Goal: Task Accomplishment & Management: Use online tool/utility

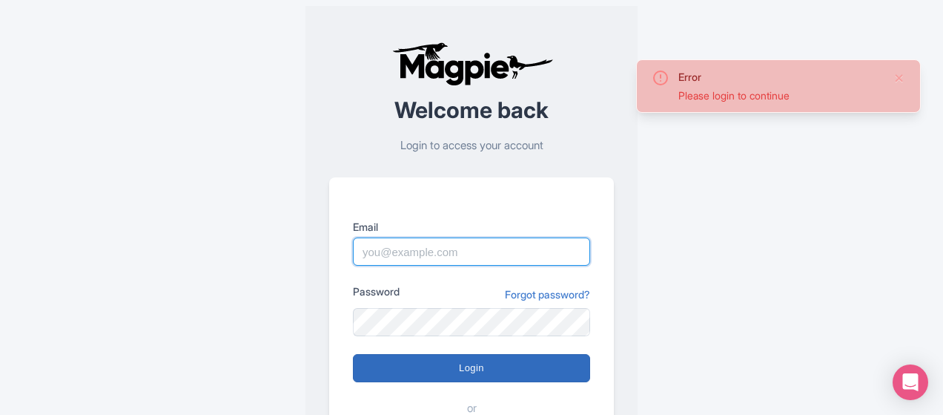
type input "rscheer@situationinteractive.com"
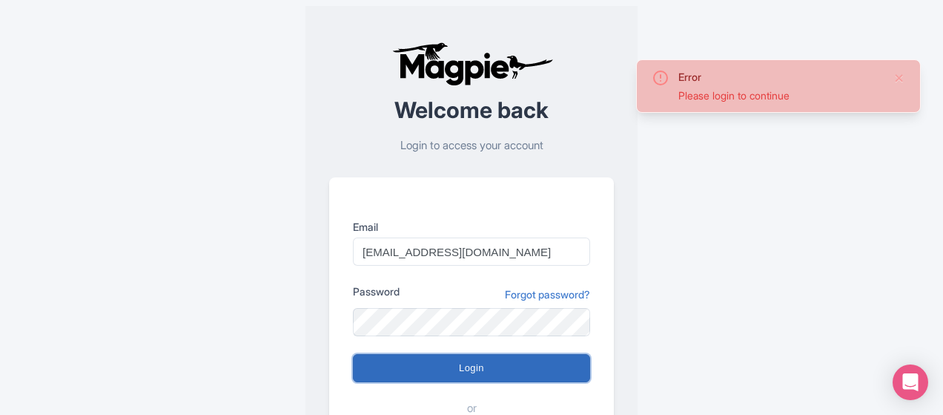
click at [491, 366] on input "Login" at bounding box center [471, 368] width 237 height 28
type input "Logging in..."
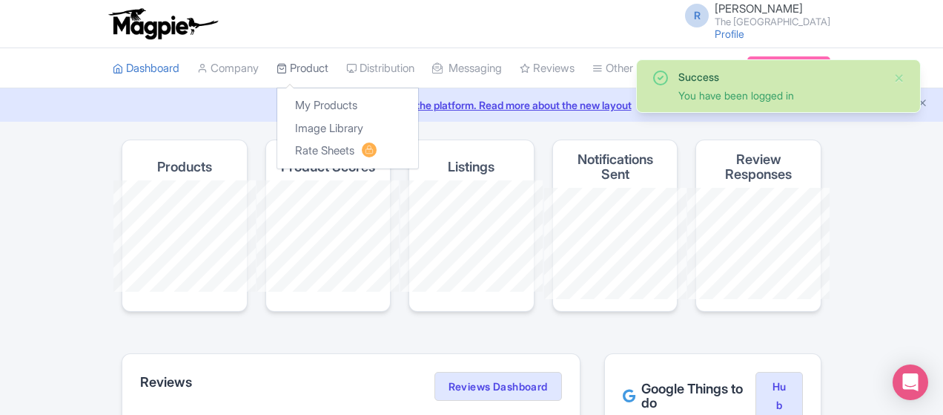
click at [277, 69] on link "Product" at bounding box center [303, 68] width 52 height 41
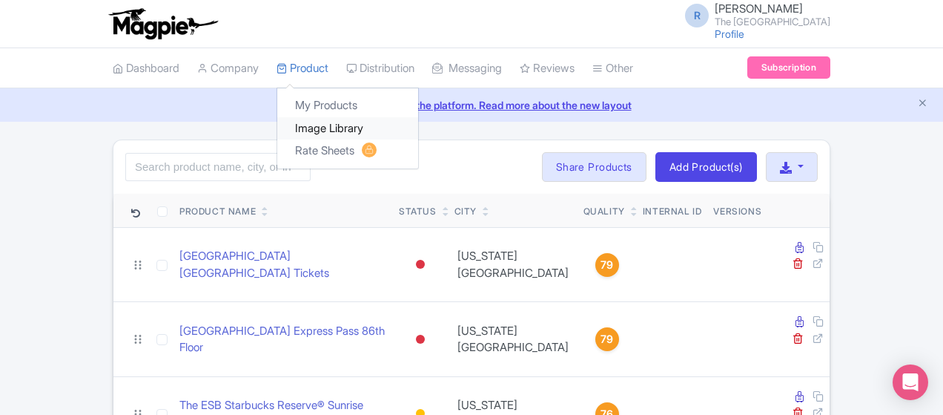
click at [277, 130] on link "Image Library" at bounding box center [347, 128] width 141 height 23
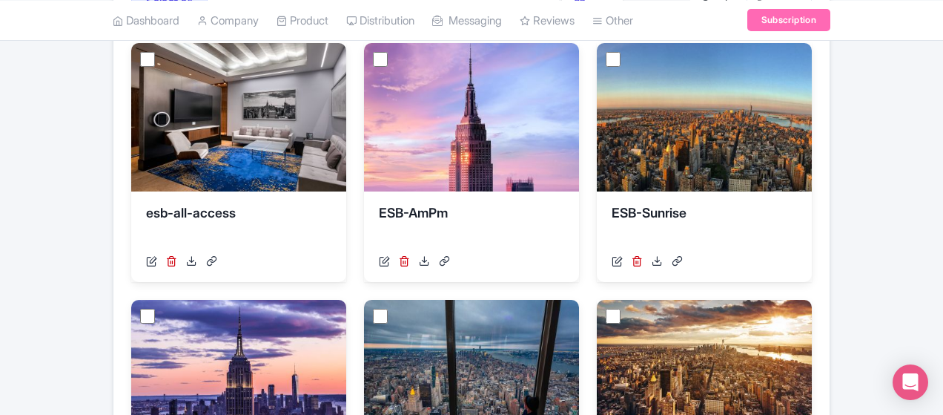
scroll to position [248, 0]
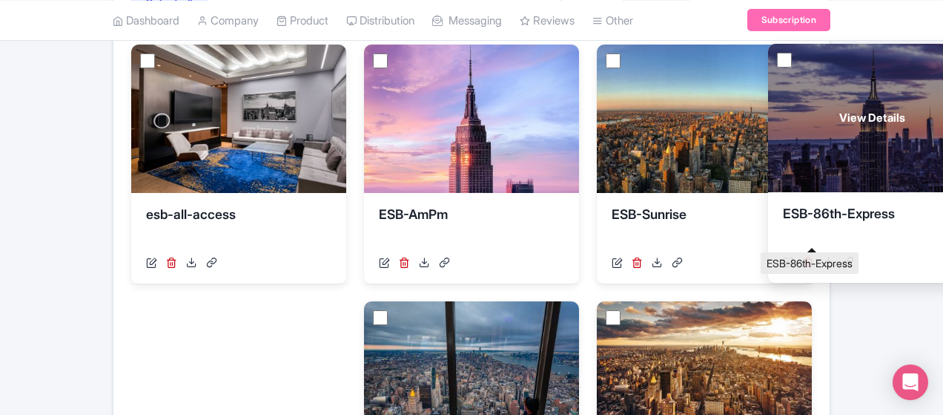
drag, startPoint x: 842, startPoint y: 213, endPoint x: 811, endPoint y: 212, distance: 30.4
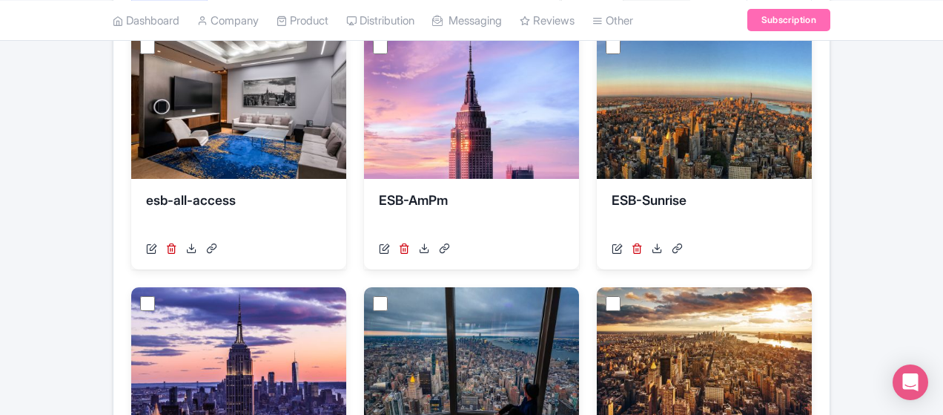
scroll to position [0, 0]
